Goal: Task Accomplishment & Management: Complete application form

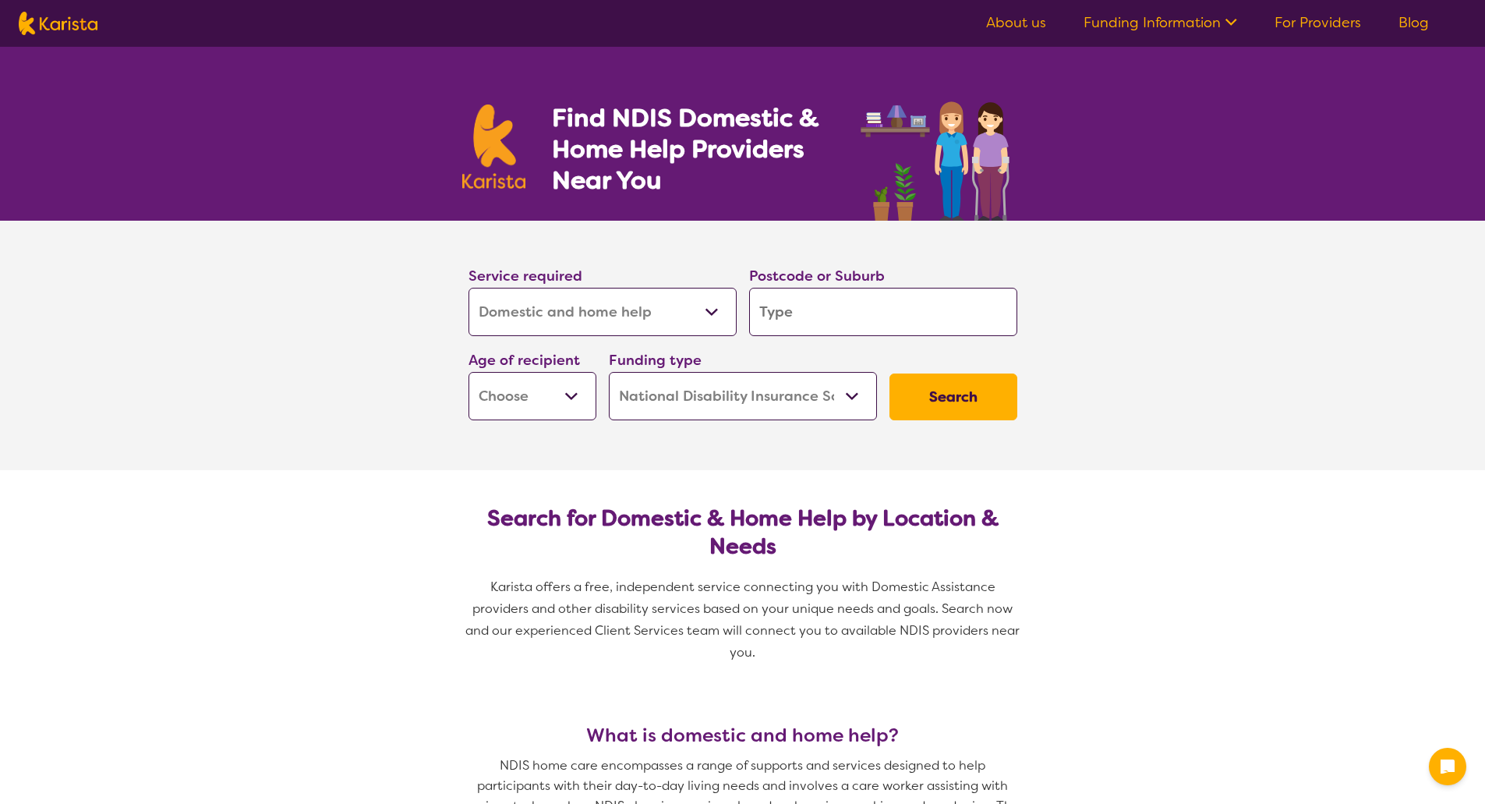
select select "Domestic and home help"
select select "NDIS"
select select "Domestic and home help"
select select "NDIS"
click at [616, 311] on select "Allied Health Assistant Assessment (ADHD or Autism) Behaviour support Counselli…" at bounding box center [603, 312] width 268 height 48
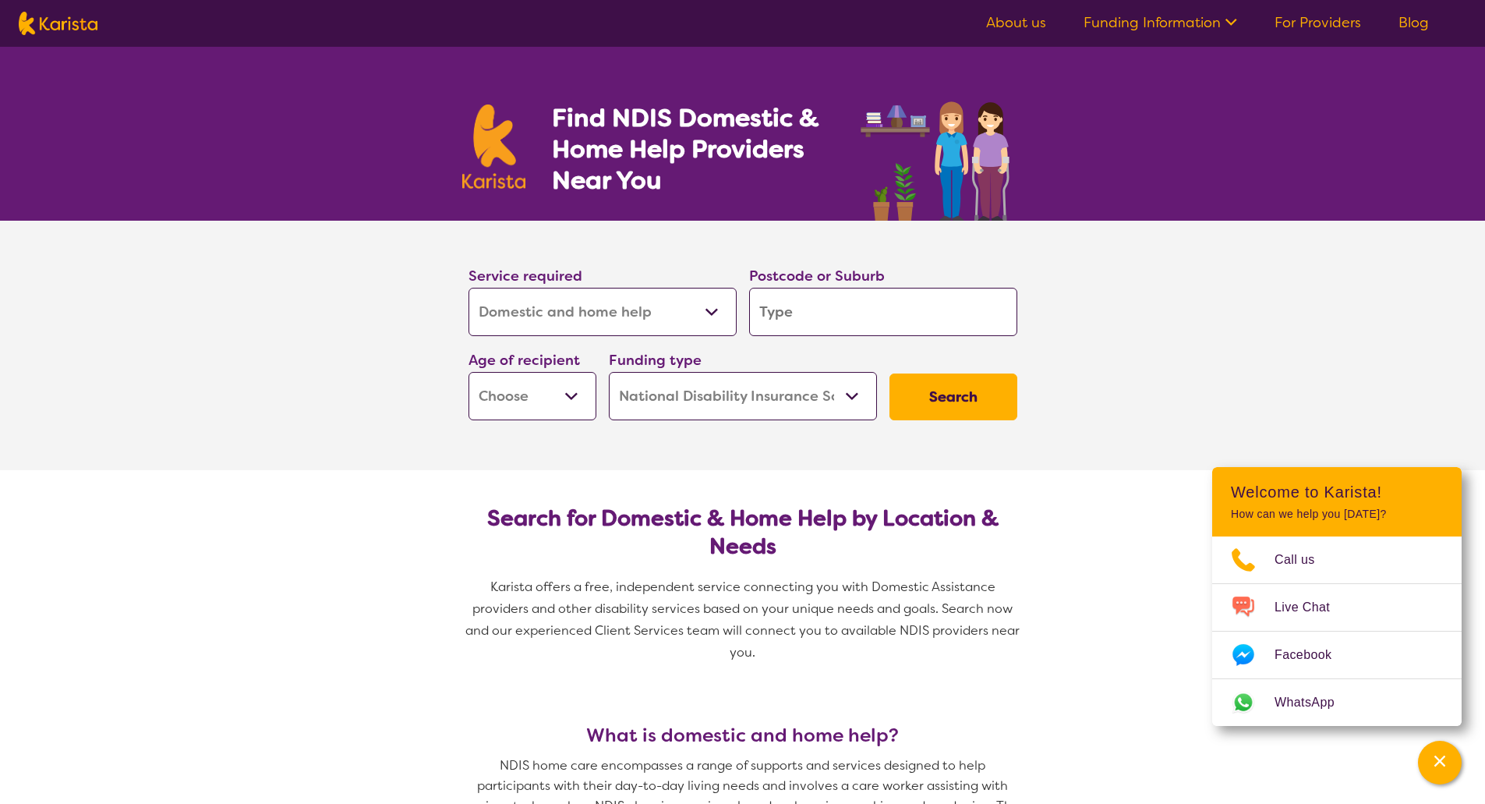
click at [469, 288] on select "Allied Health Assistant Assessment (ADHD or Autism) Behaviour support Counselli…" at bounding box center [603, 312] width 268 height 48
click at [791, 327] on input "search" at bounding box center [883, 312] width 268 height 48
type input "3"
type input "31"
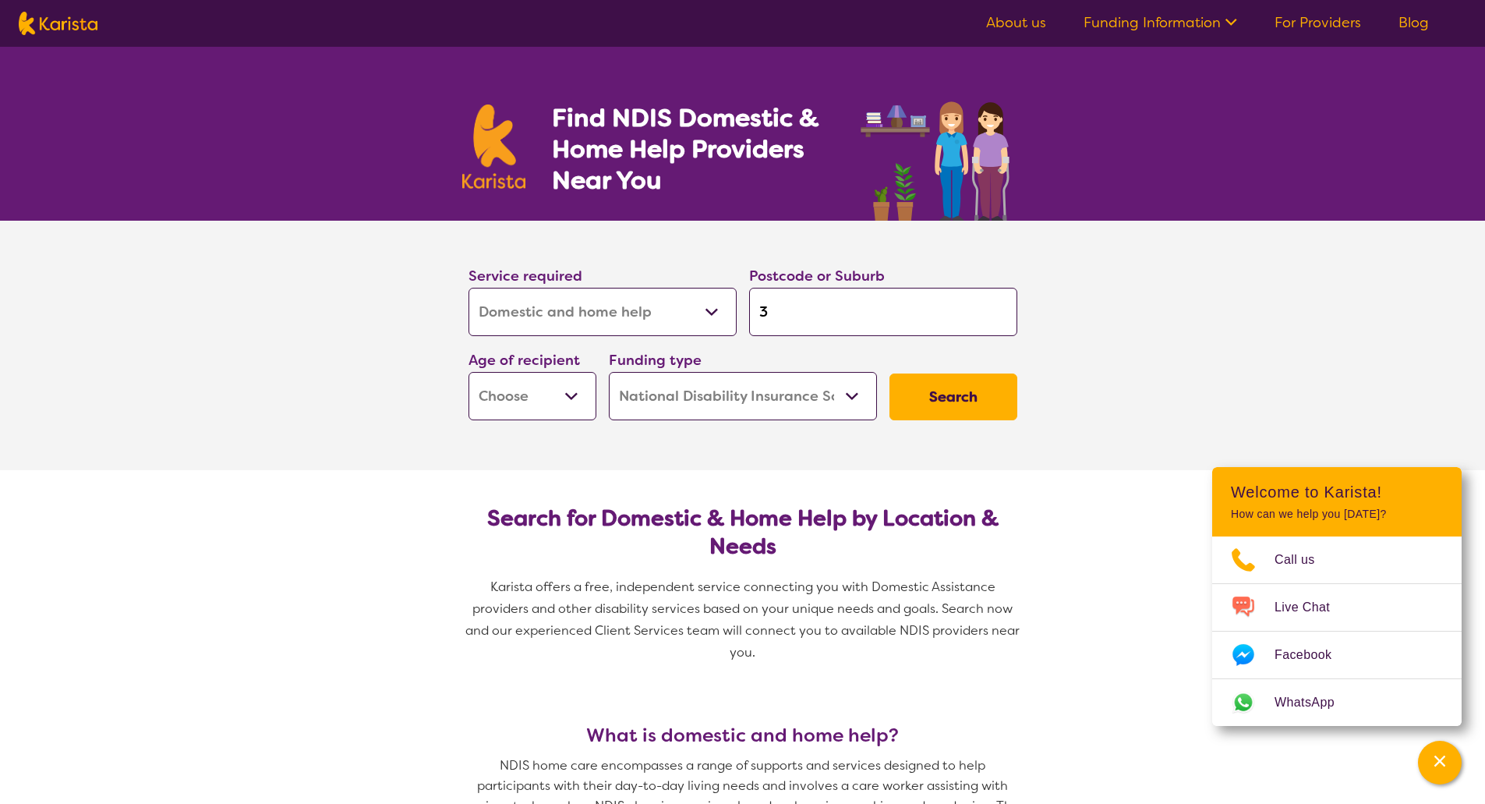
type input "31"
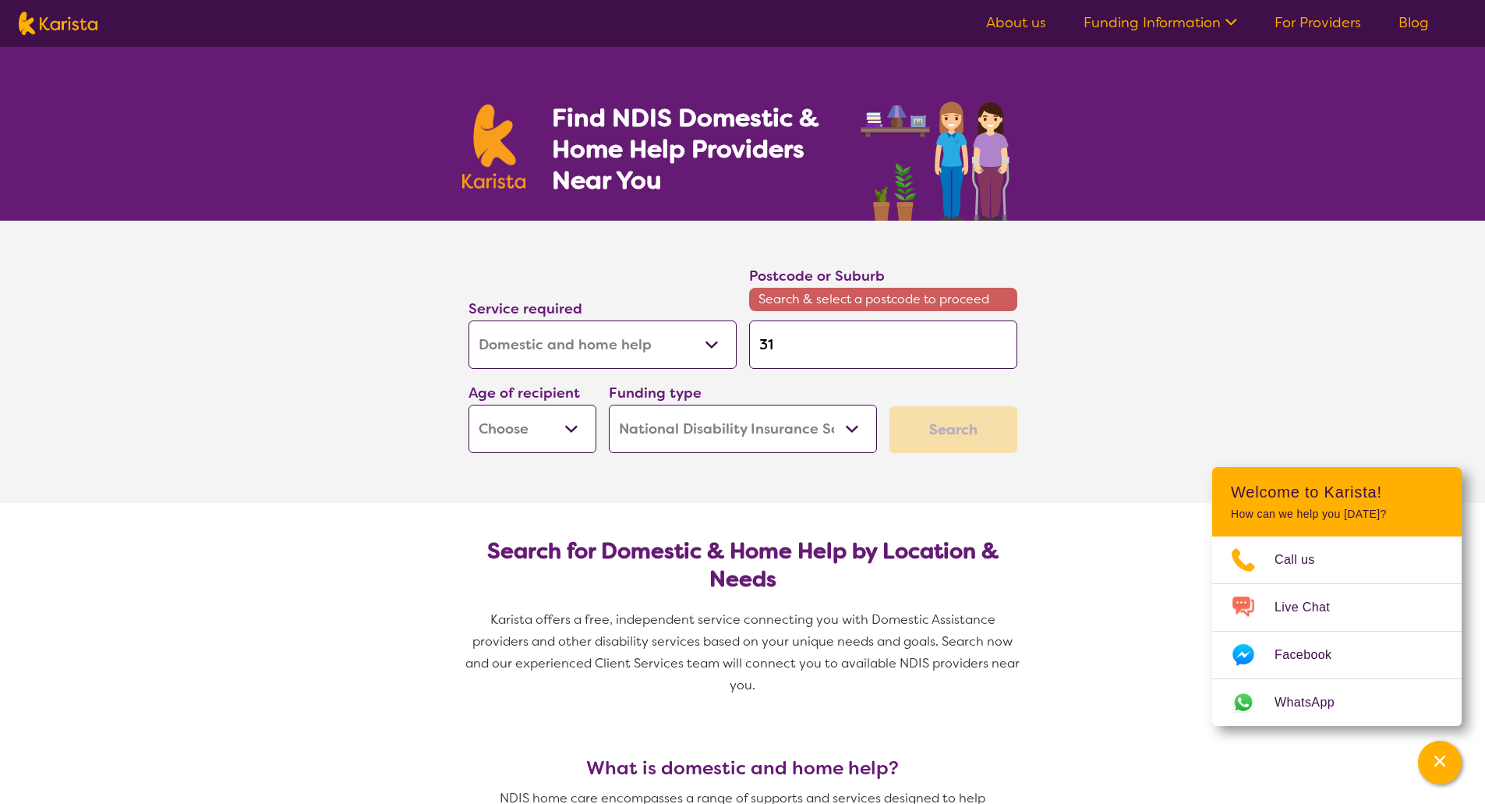
type input "315"
type input "3155"
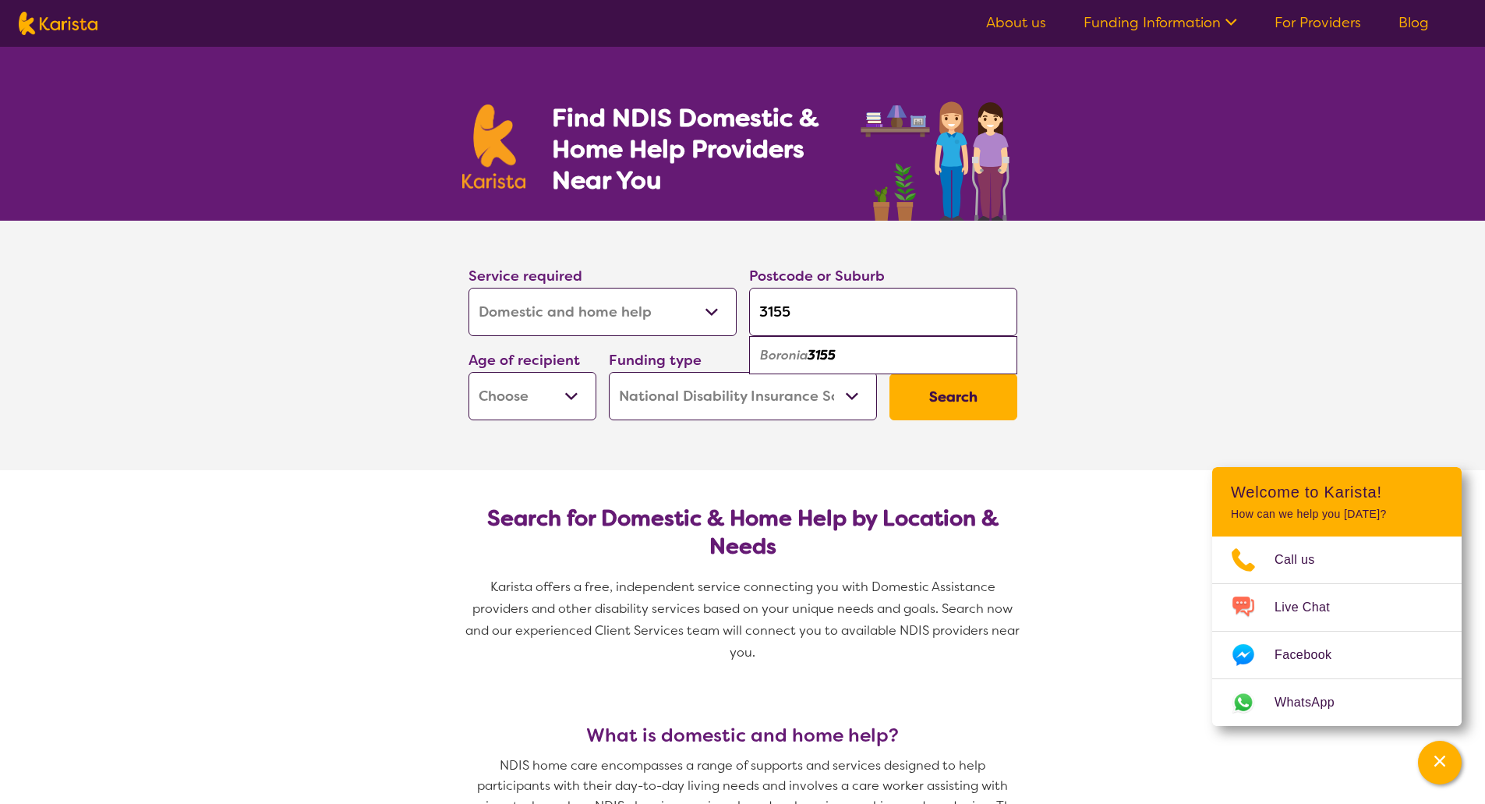
type input "3155"
click at [792, 368] on div "Boronia 3155" at bounding box center [883, 356] width 253 height 30
click at [508, 398] on select "Early Childhood - 0 to 9 Child - 10 to 11 Adolescent - 12 to 17 Adult - 18 to 6…" at bounding box center [533, 396] width 128 height 48
select select "AD"
click at [469, 372] on select "Early Childhood - 0 to 9 Child - 10 to 11 Adolescent - 12 to 17 Adult - 18 to 6…" at bounding box center [533, 396] width 128 height 48
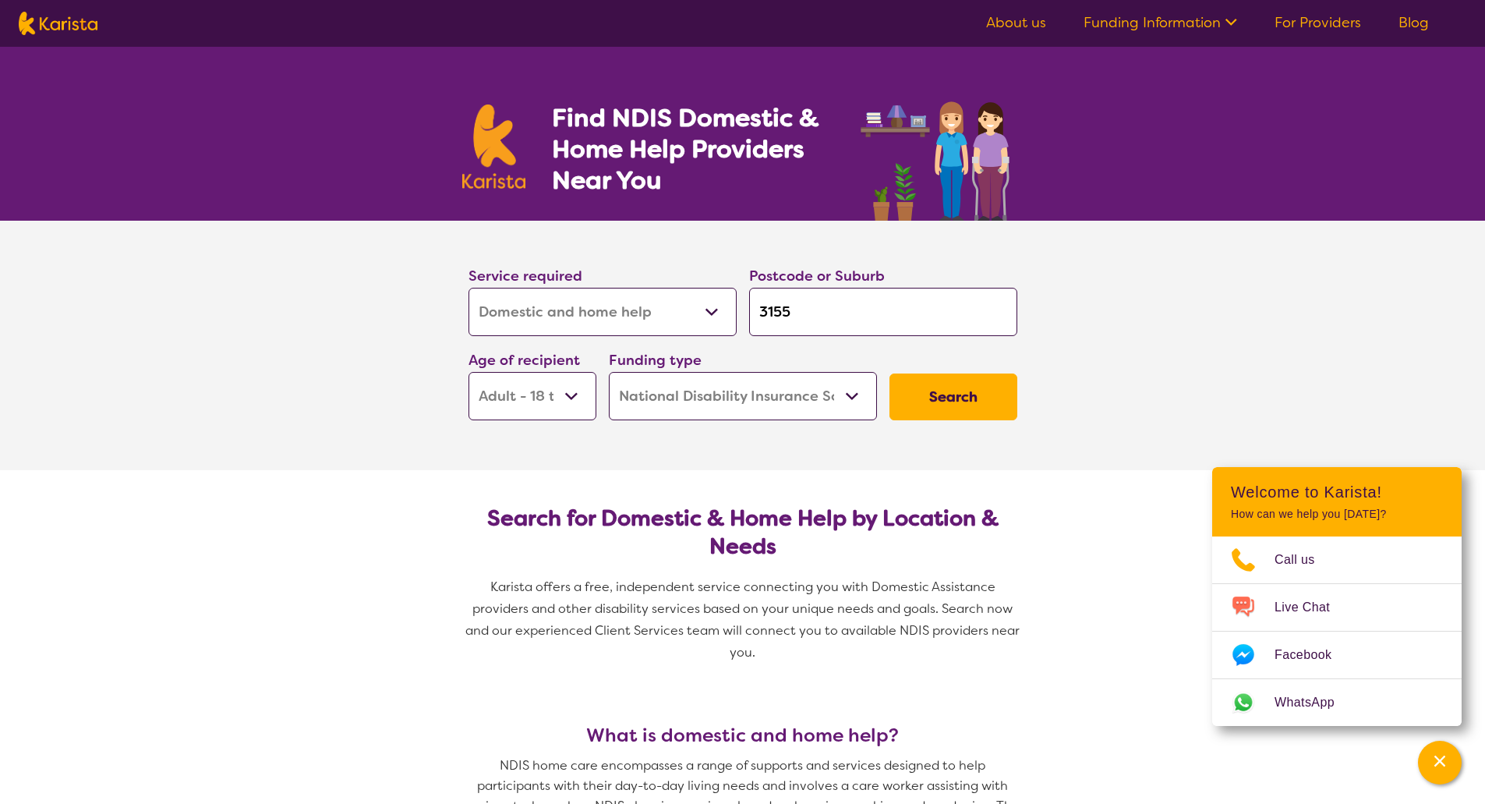
select select "AD"
click at [931, 394] on button "Search" at bounding box center [954, 396] width 128 height 47
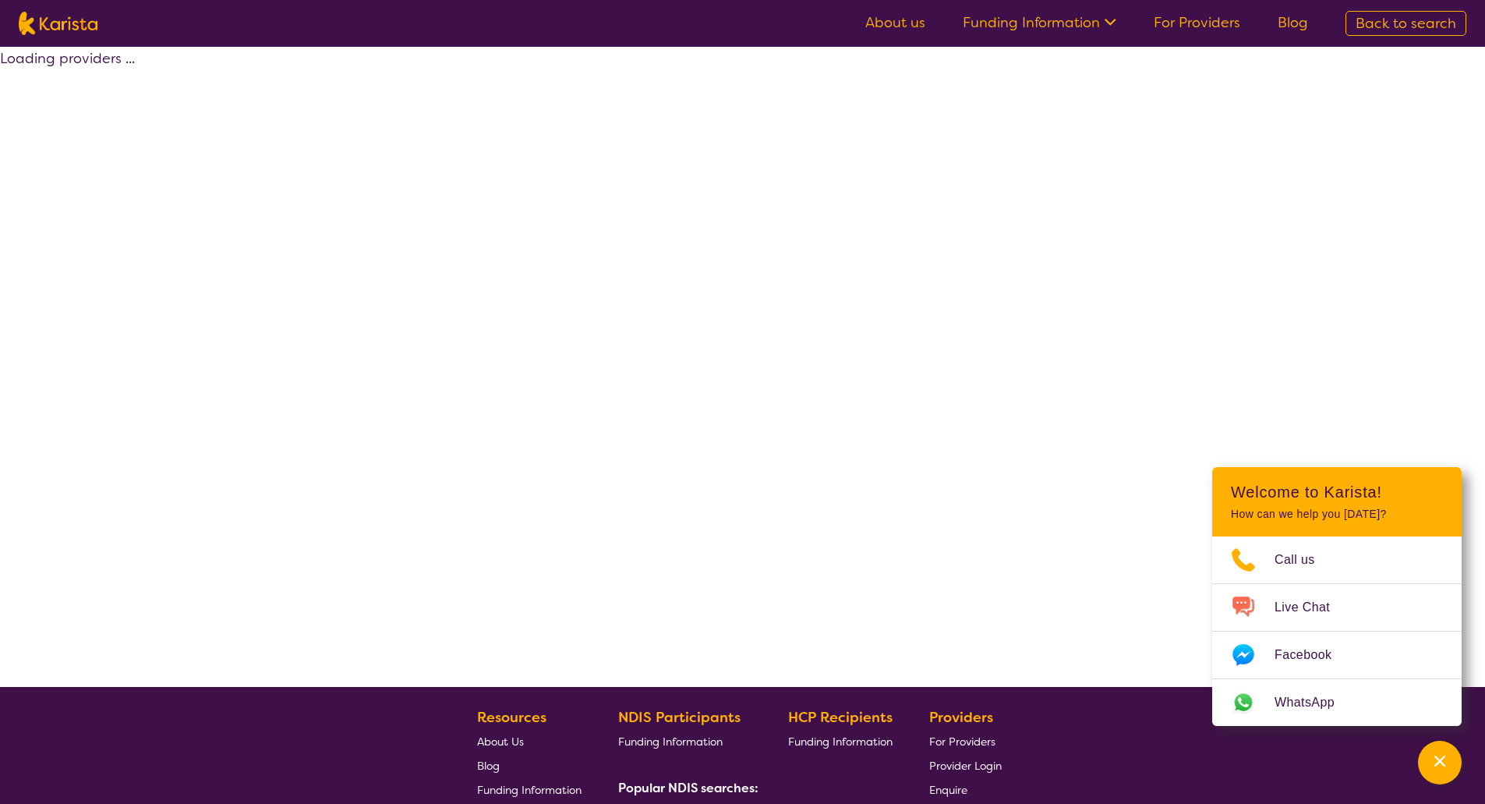
select select "by_score"
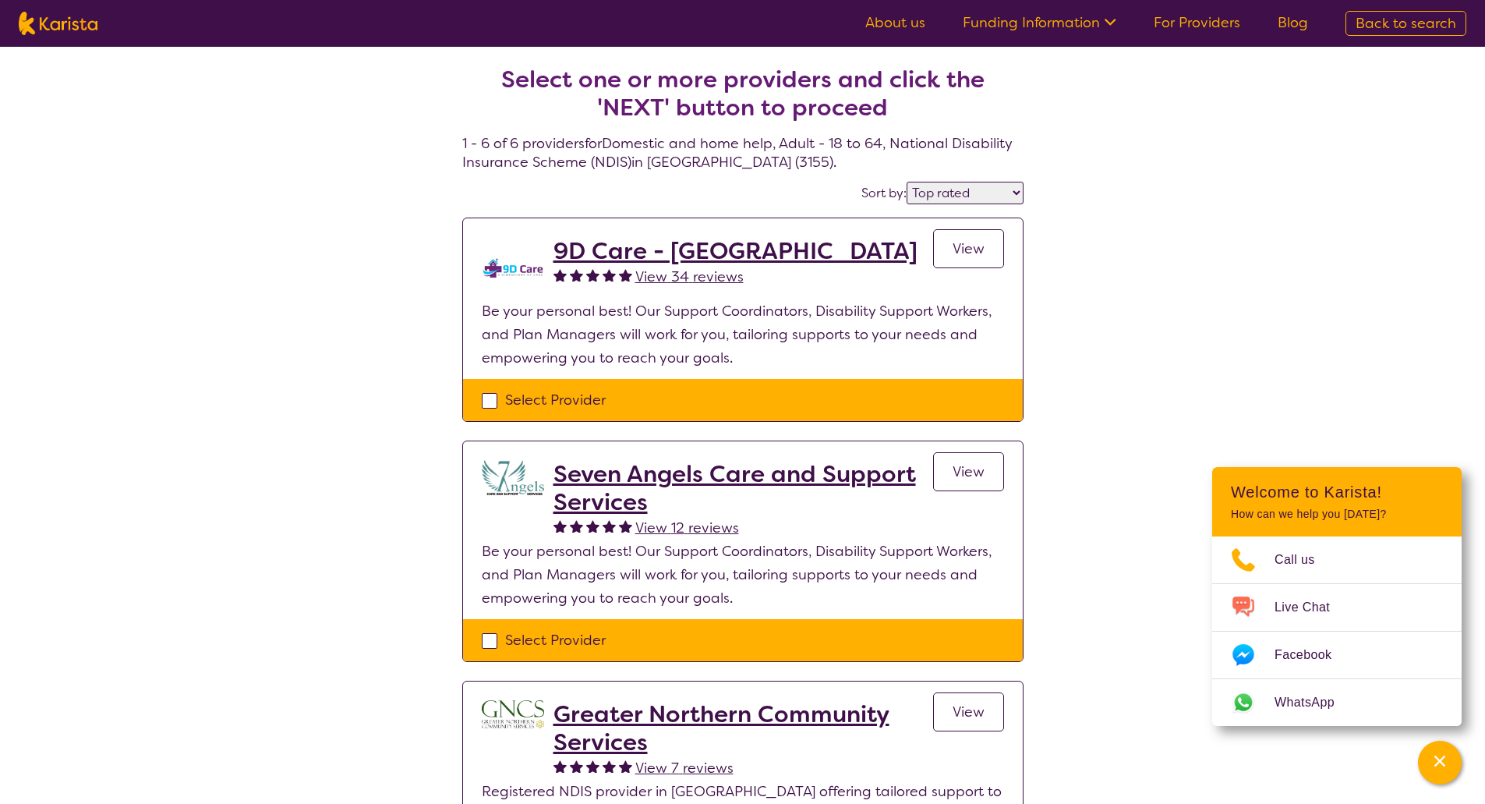
click at [631, 256] on h2 "9D Care - VIC" at bounding box center [736, 251] width 364 height 28
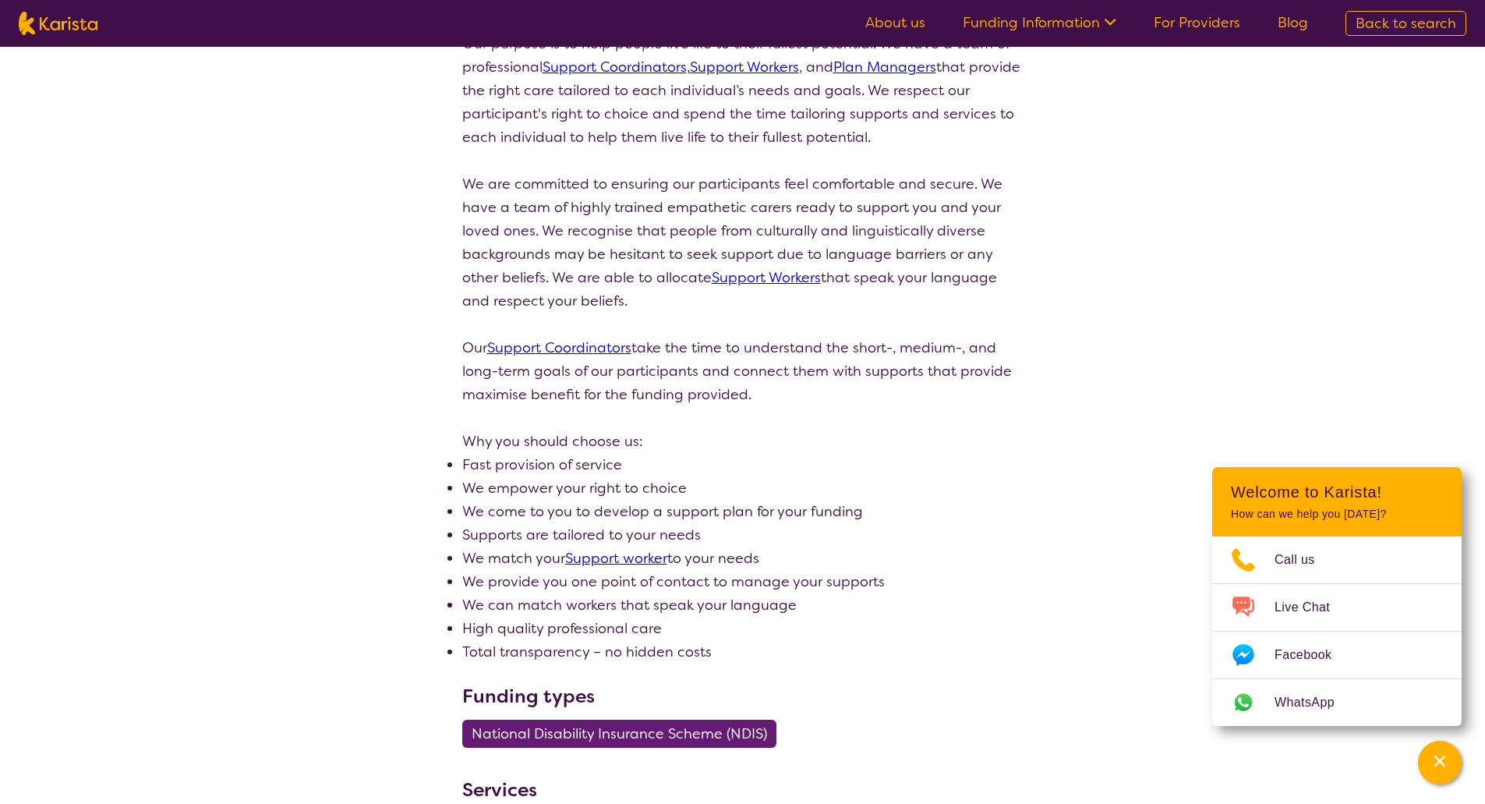
scroll to position [312, 0]
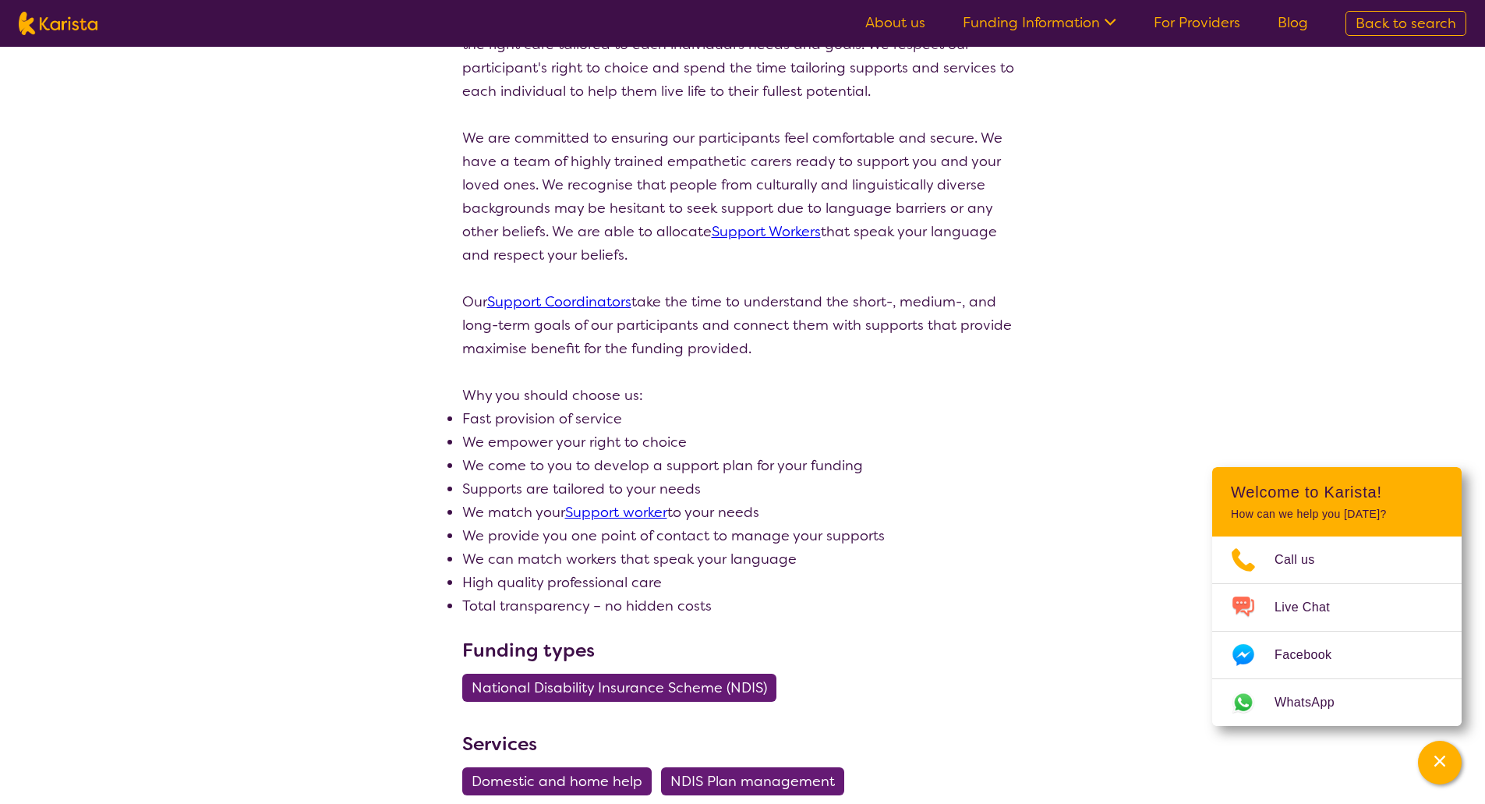
select select "by_score"
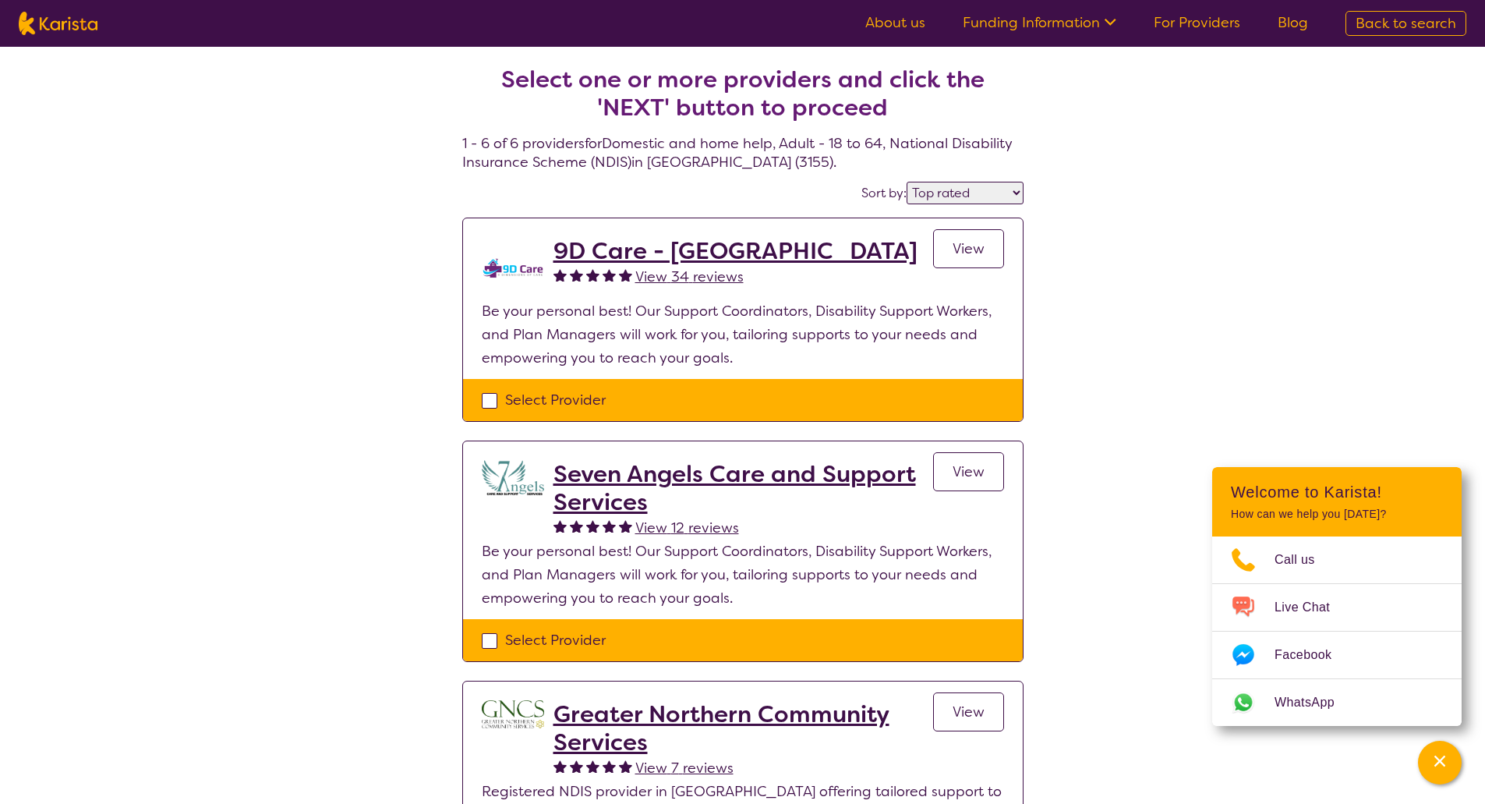
select select "Domestic and home help"
select select "AD"
select select "NDIS"
select select "Domestic and home help"
select select "AD"
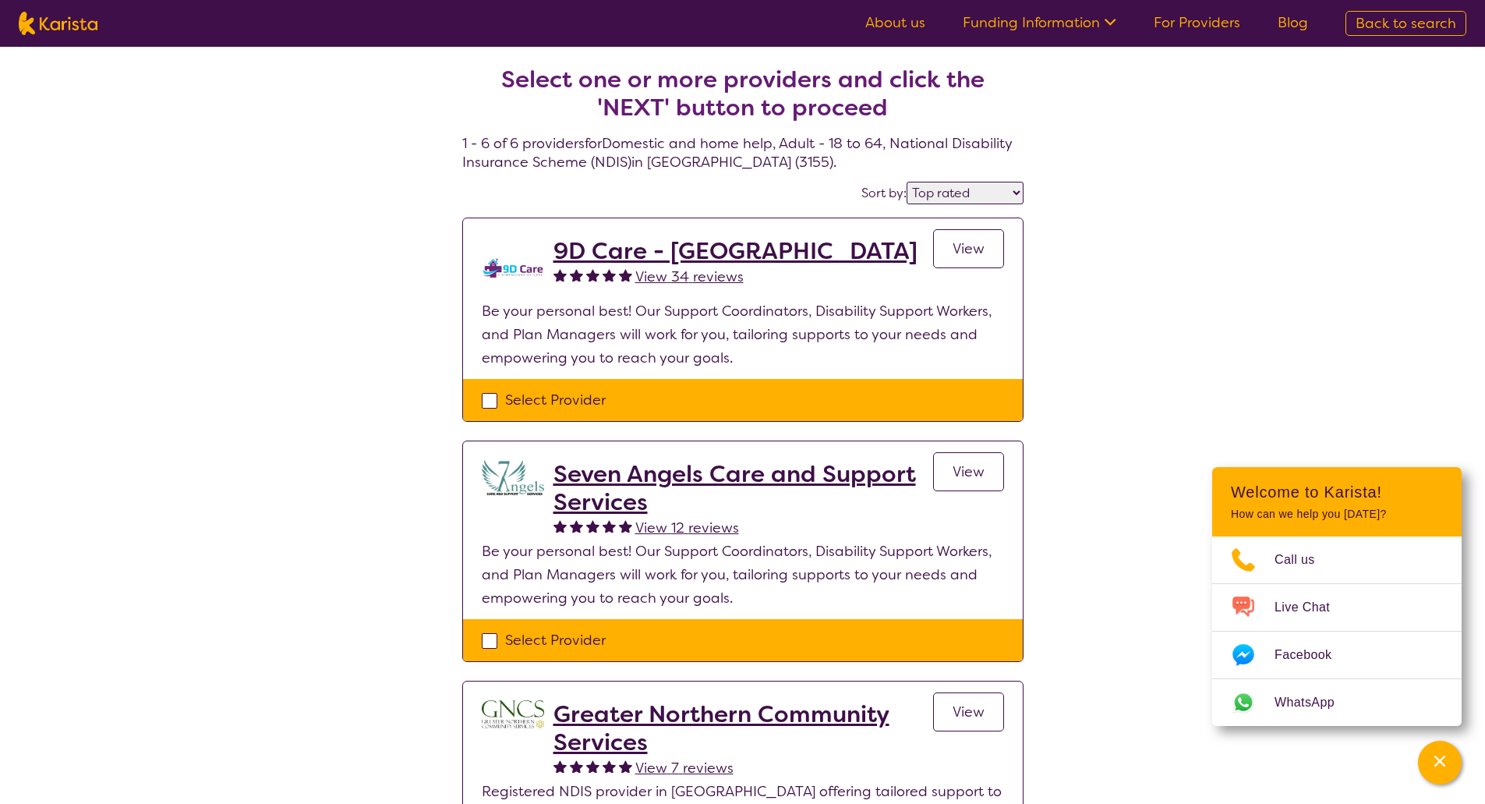
select select "NDIS"
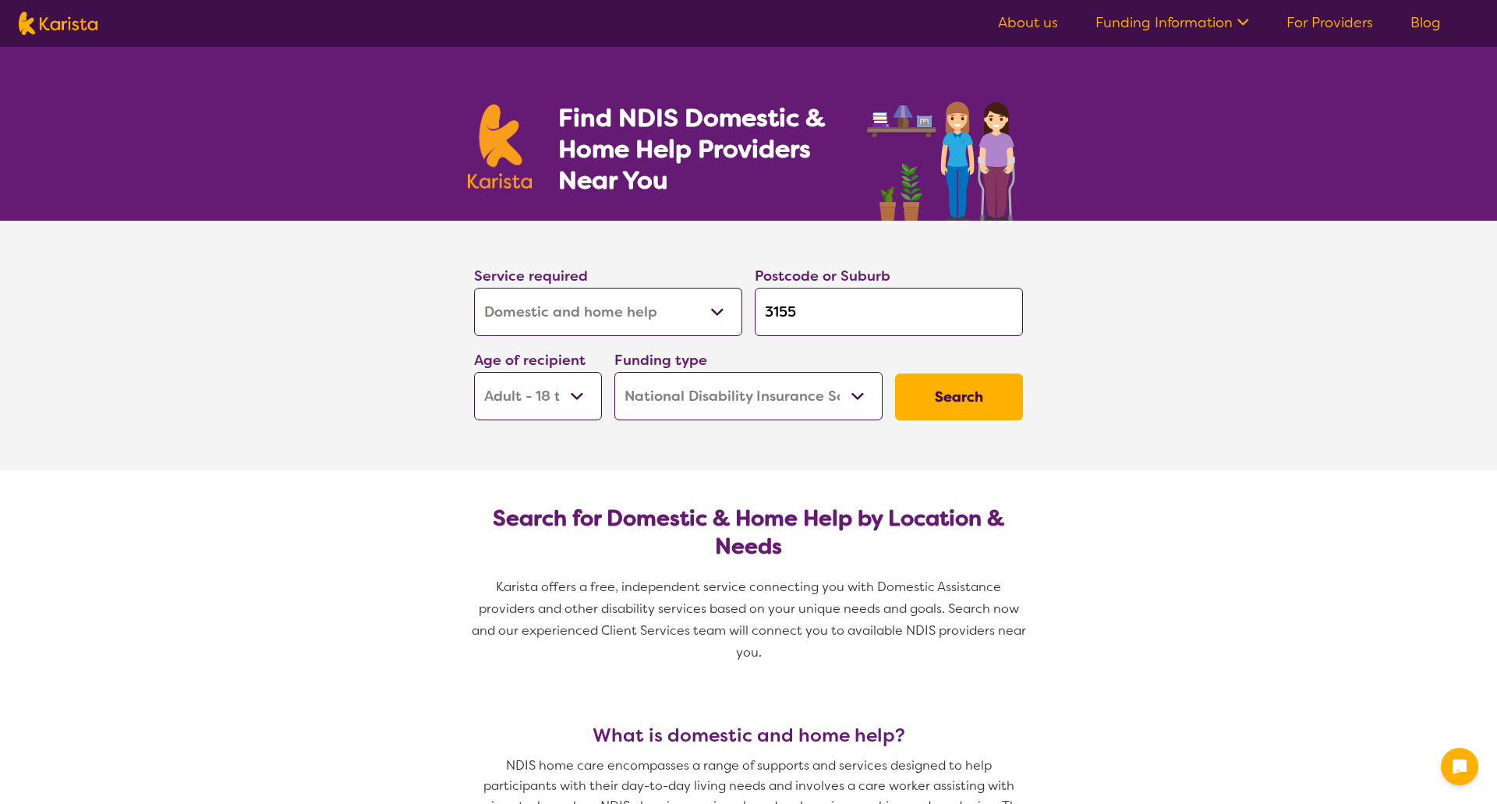
select select "Domestic and home help"
select select "AD"
select select "NDIS"
select select "Domestic and home help"
select select "AD"
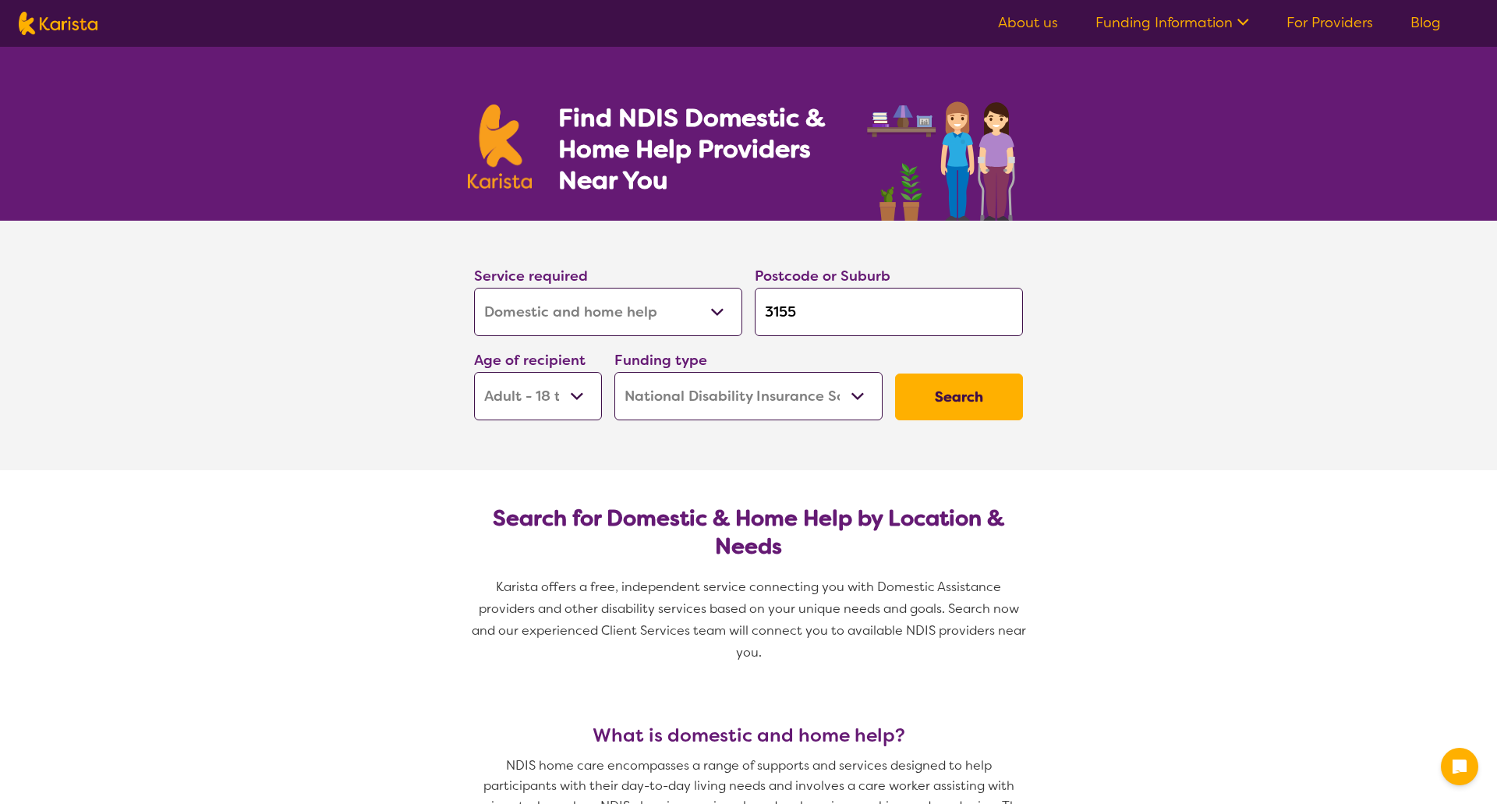
select select "NDIS"
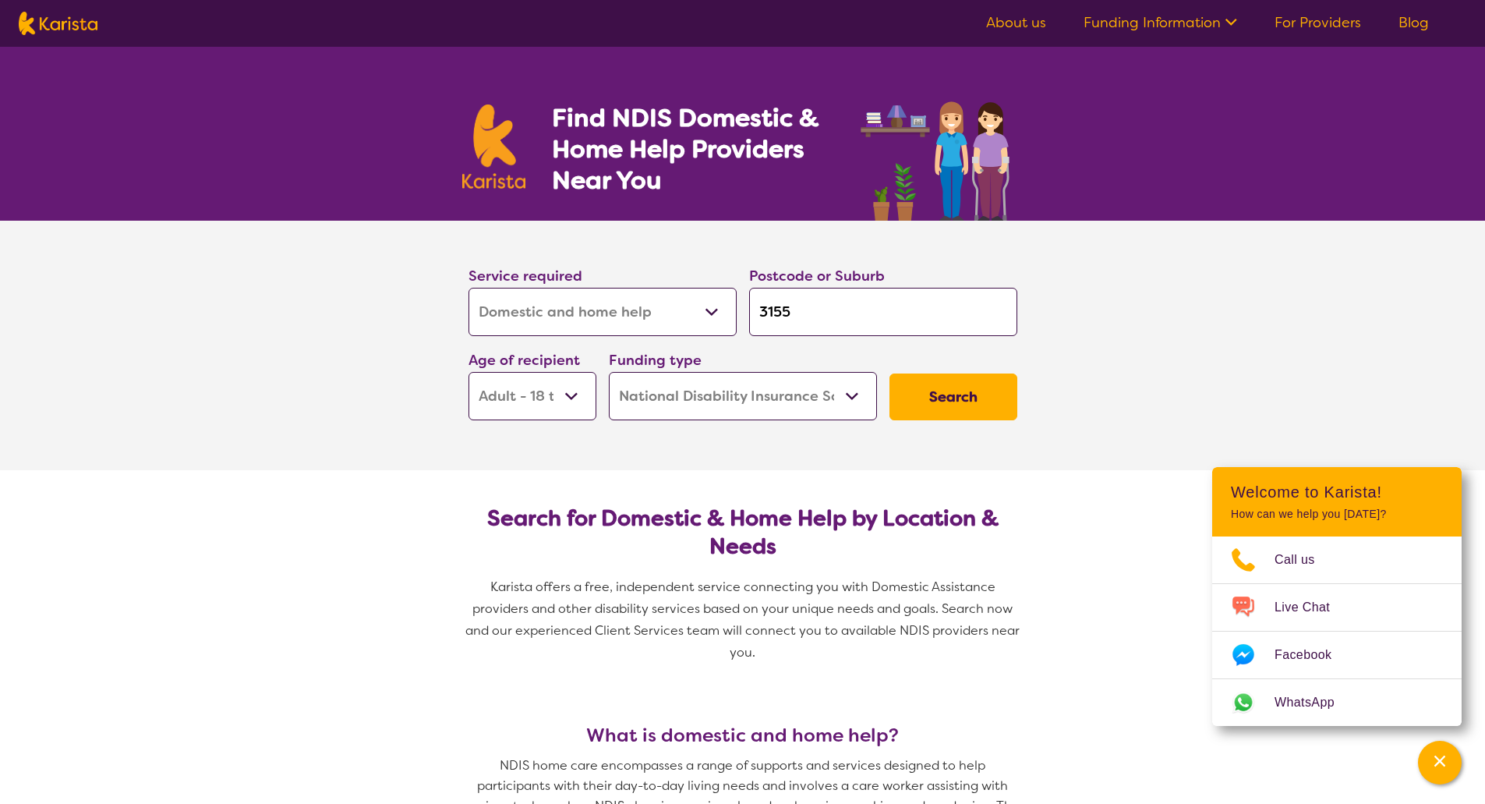
click at [752, 409] on select "Home Care Package (HCP) National Disability Insurance Scheme (NDIS) I don't know" at bounding box center [743, 396] width 268 height 48
click at [1318, 600] on span "Live Chat" at bounding box center [1312, 607] width 74 height 23
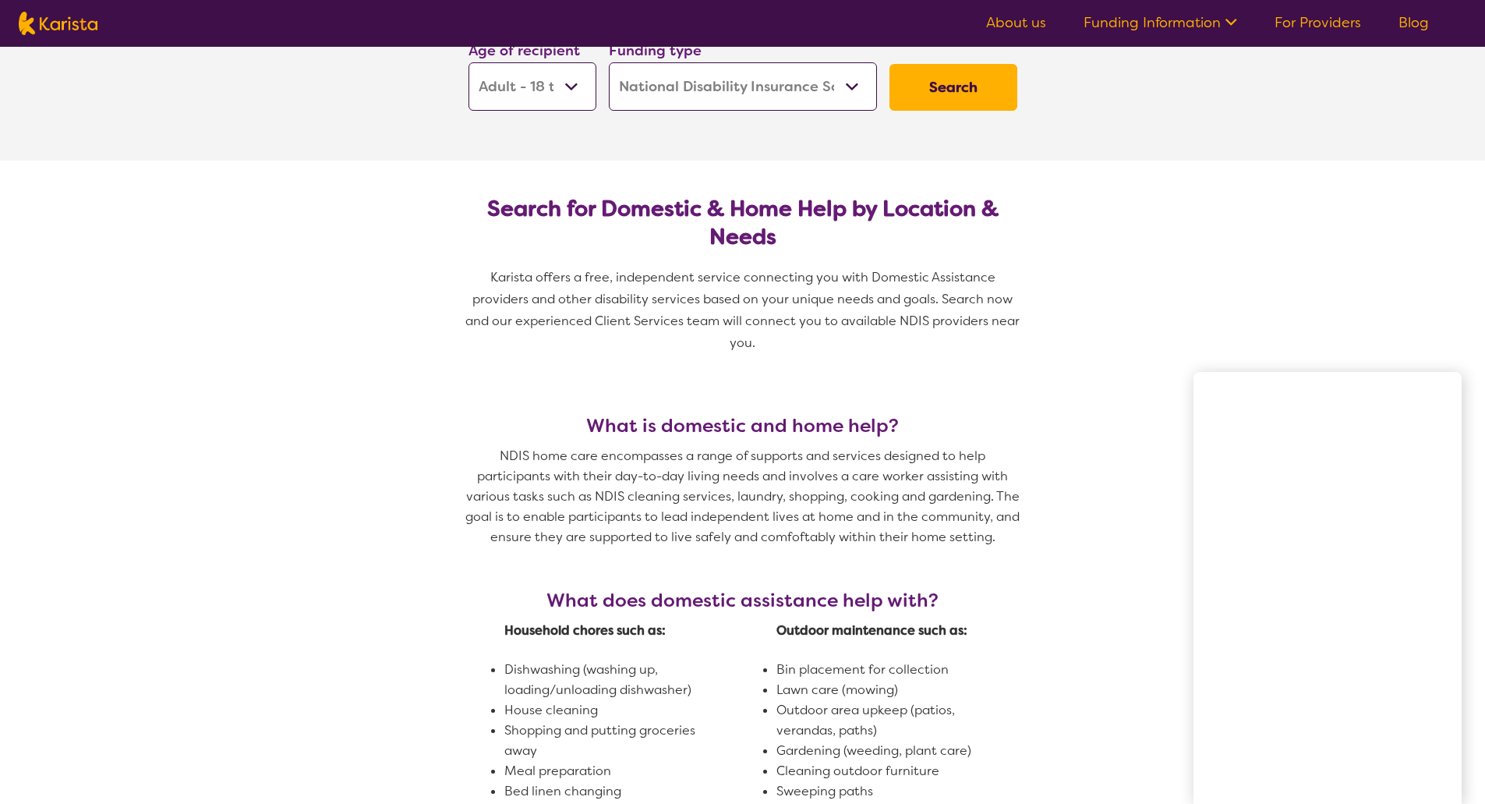
scroll to position [312, 0]
